Goal: Information Seeking & Learning: Find specific page/section

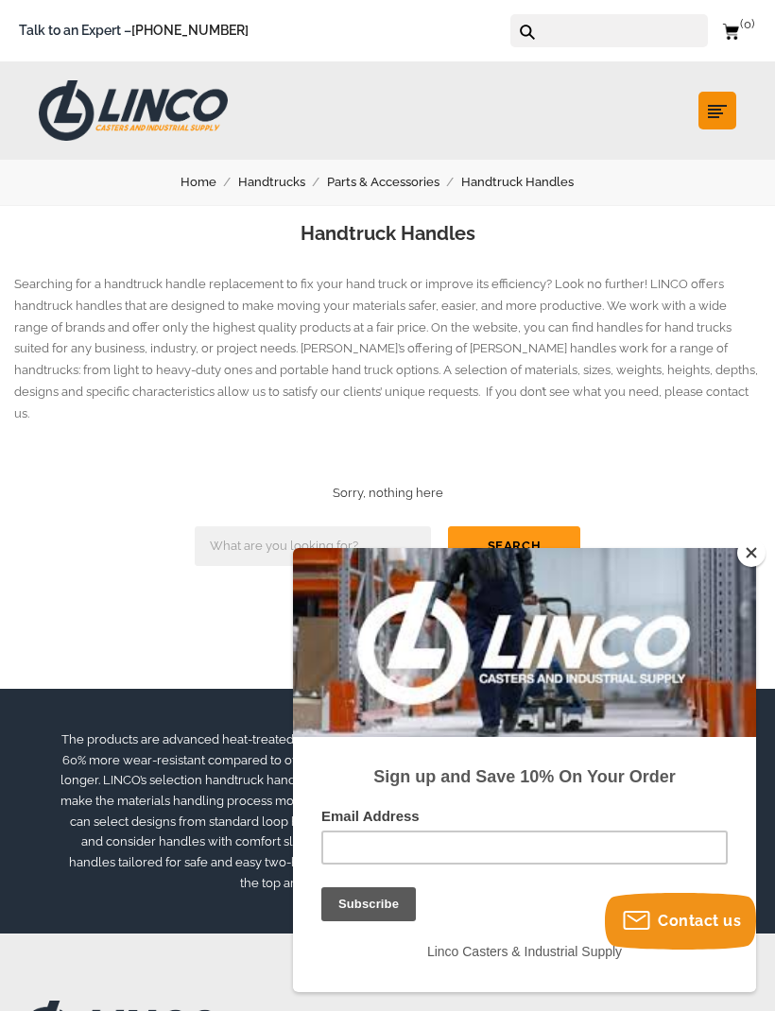
click at [543, 181] on link "Handtruck Handles" at bounding box center [528, 182] width 134 height 21
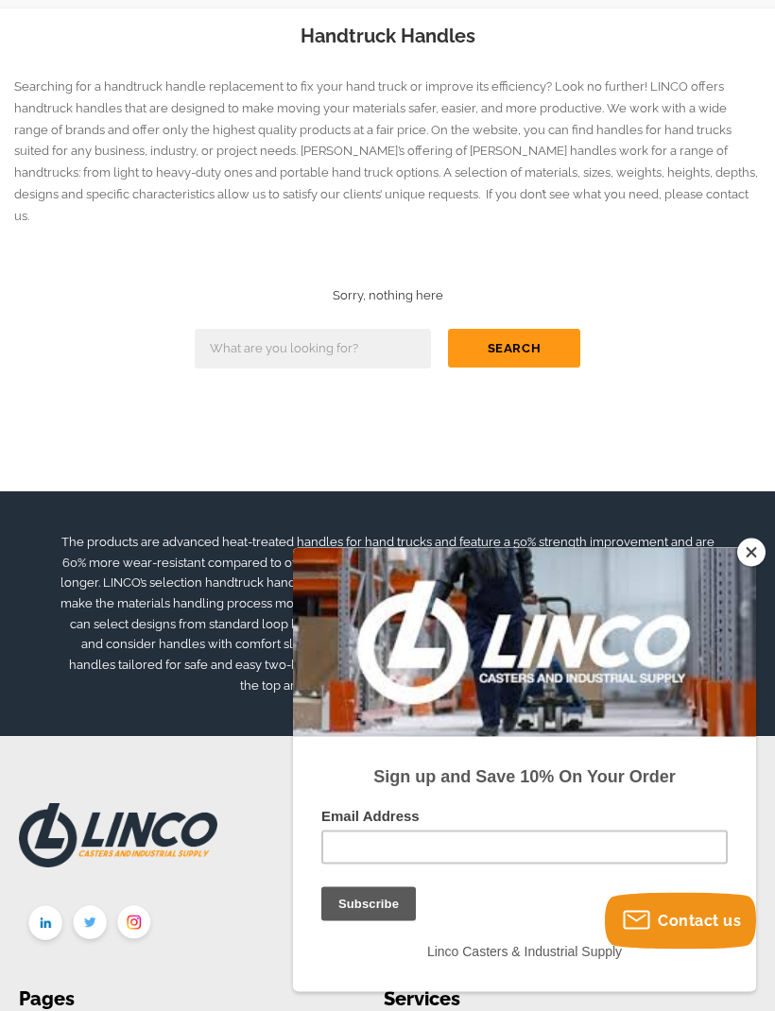
scroll to position [199, 0]
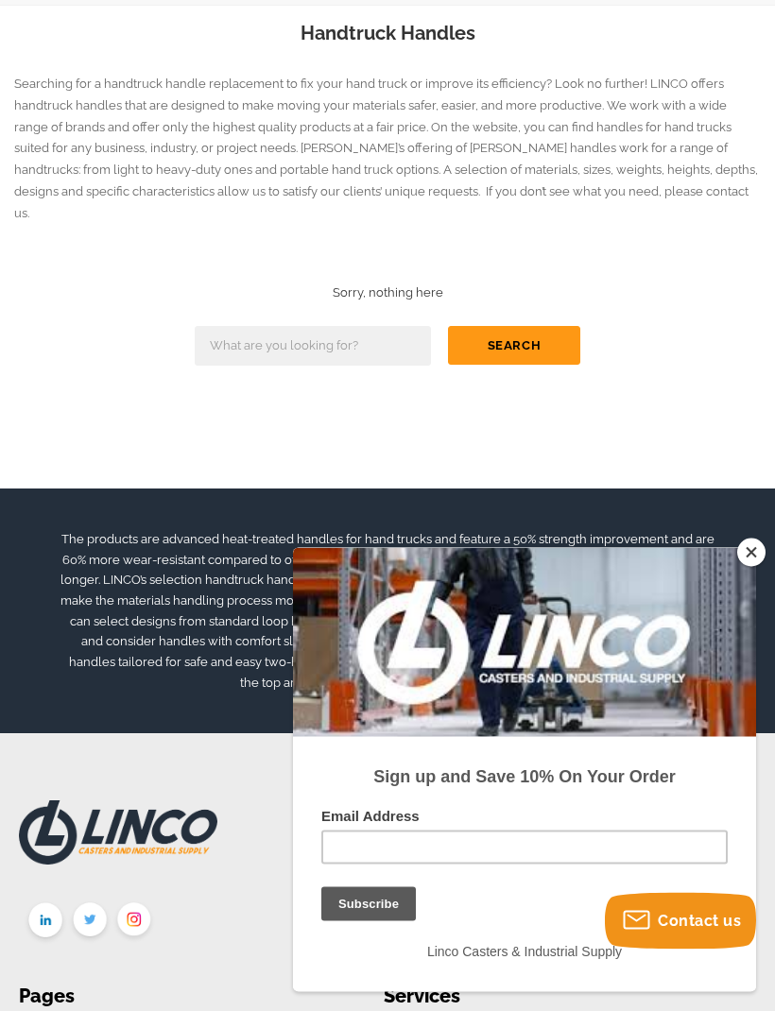
click at [749, 567] on button "Close" at bounding box center [751, 553] width 28 height 28
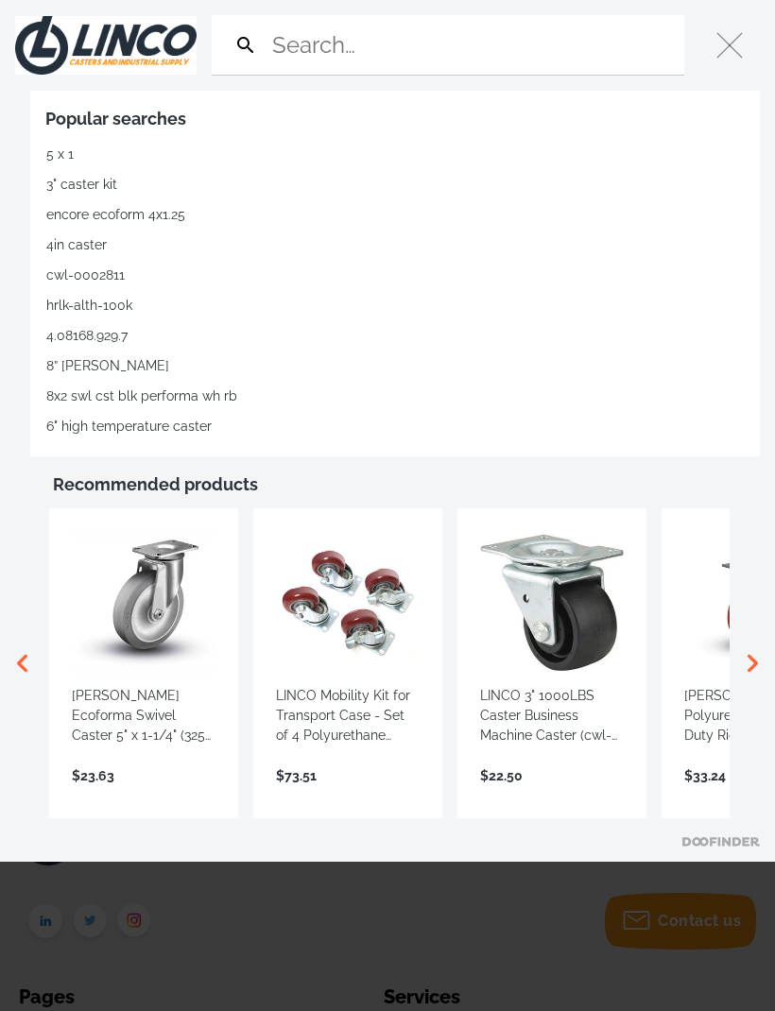
type input "f"
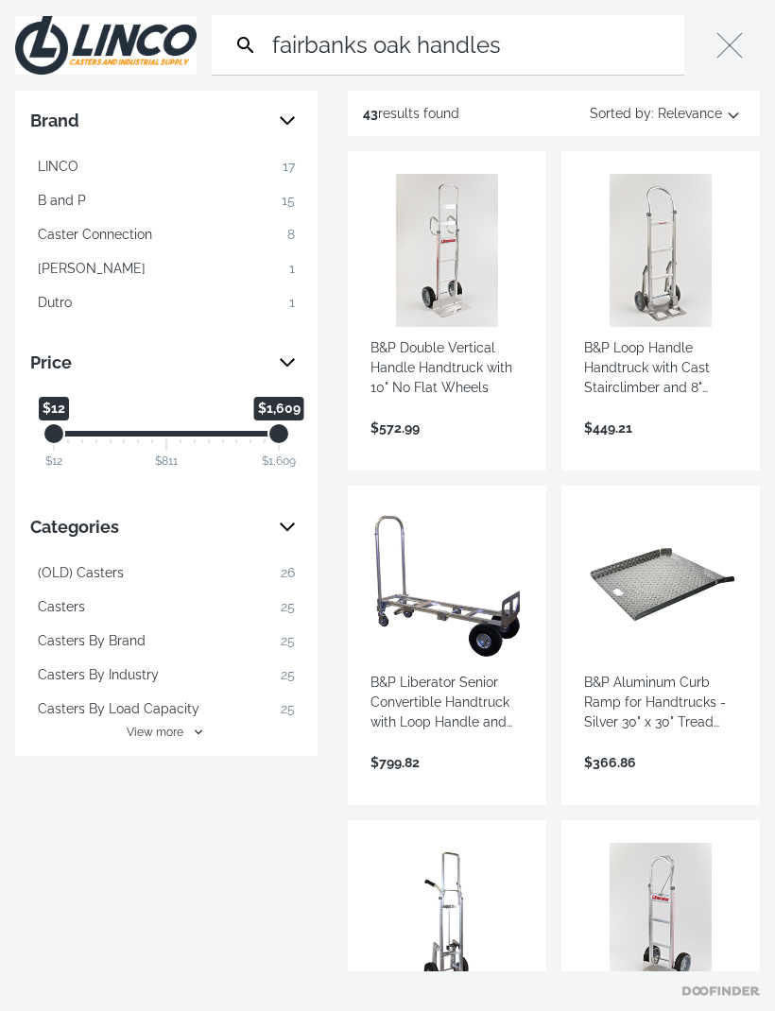
type input "fairbanks oak handles"
click at [297, 111] on div "Brand" at bounding box center [166, 121] width 272 height 30
